Goal: Navigation & Orientation: Go to known website

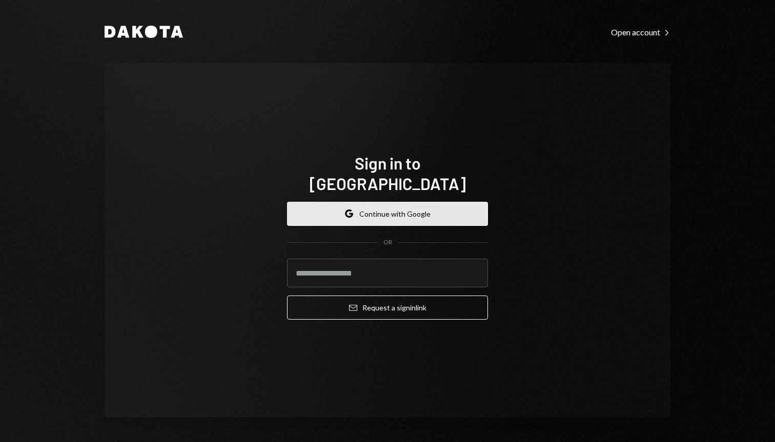
click at [427, 202] on button "Google Continue with Google" at bounding box center [387, 214] width 201 height 24
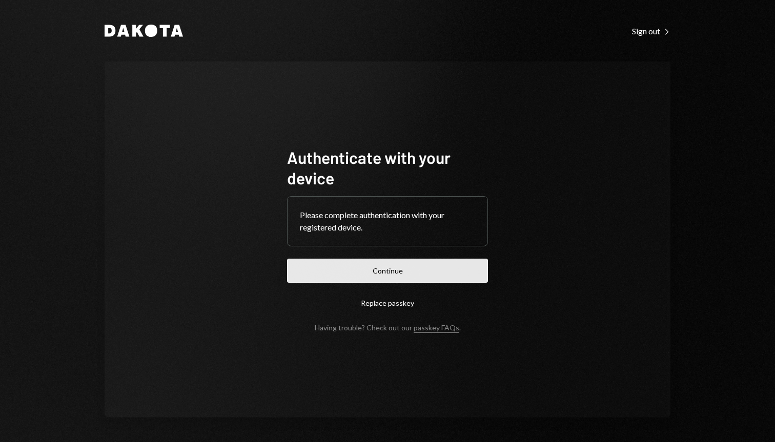
click at [412, 263] on button "Continue" at bounding box center [387, 271] width 201 height 24
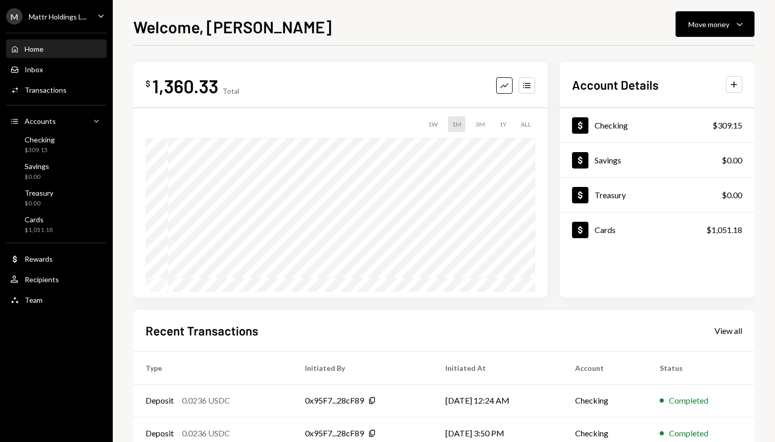
click at [45, 2] on ul "M Mattr Holdings L... Caret Down Home Home Inbox Inbox Activities Transactions …" at bounding box center [56, 155] width 113 height 311
click at [43, 17] on div "Mattr Holdings L..." at bounding box center [58, 16] width 58 height 9
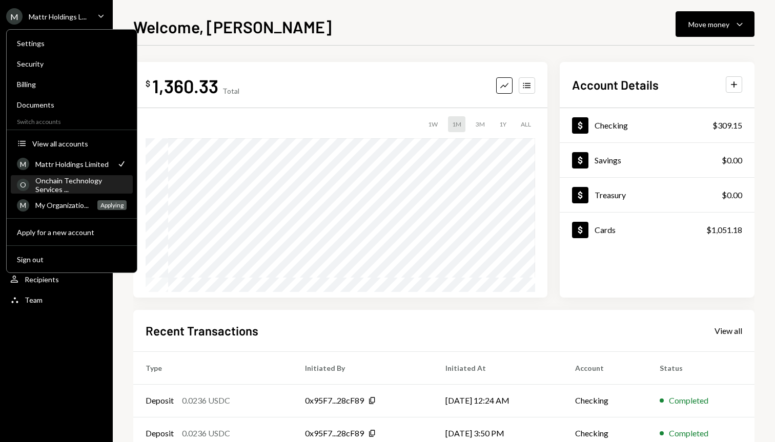
click at [54, 180] on div "Onchain Technology Services ..." at bounding box center [80, 184] width 91 height 17
